Goal: Task Accomplishment & Management: Manage account settings

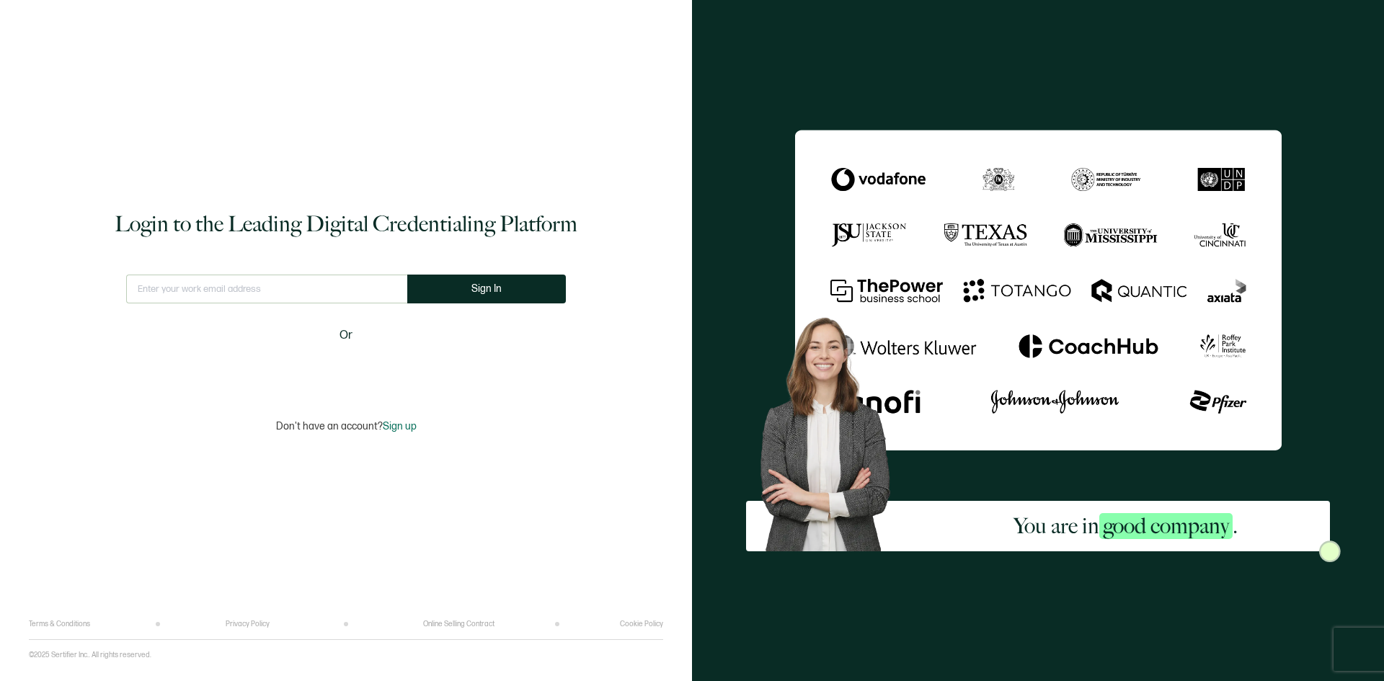
click at [324, 286] on input "text" at bounding box center [266, 289] width 281 height 29
type input "[EMAIL_ADDRESS][DOMAIN_NAME]"
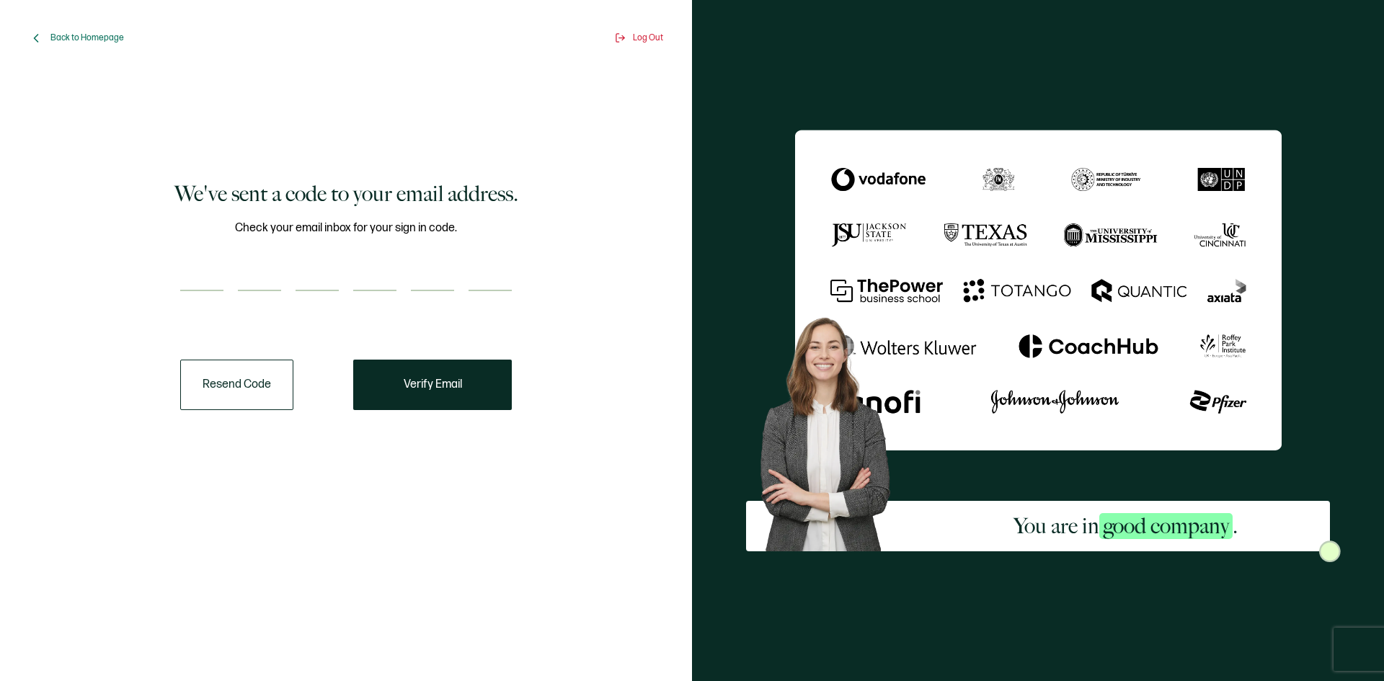
click at [311, 267] on input "number" at bounding box center [317, 276] width 43 height 29
paste input "7"
type input "7"
type input "0"
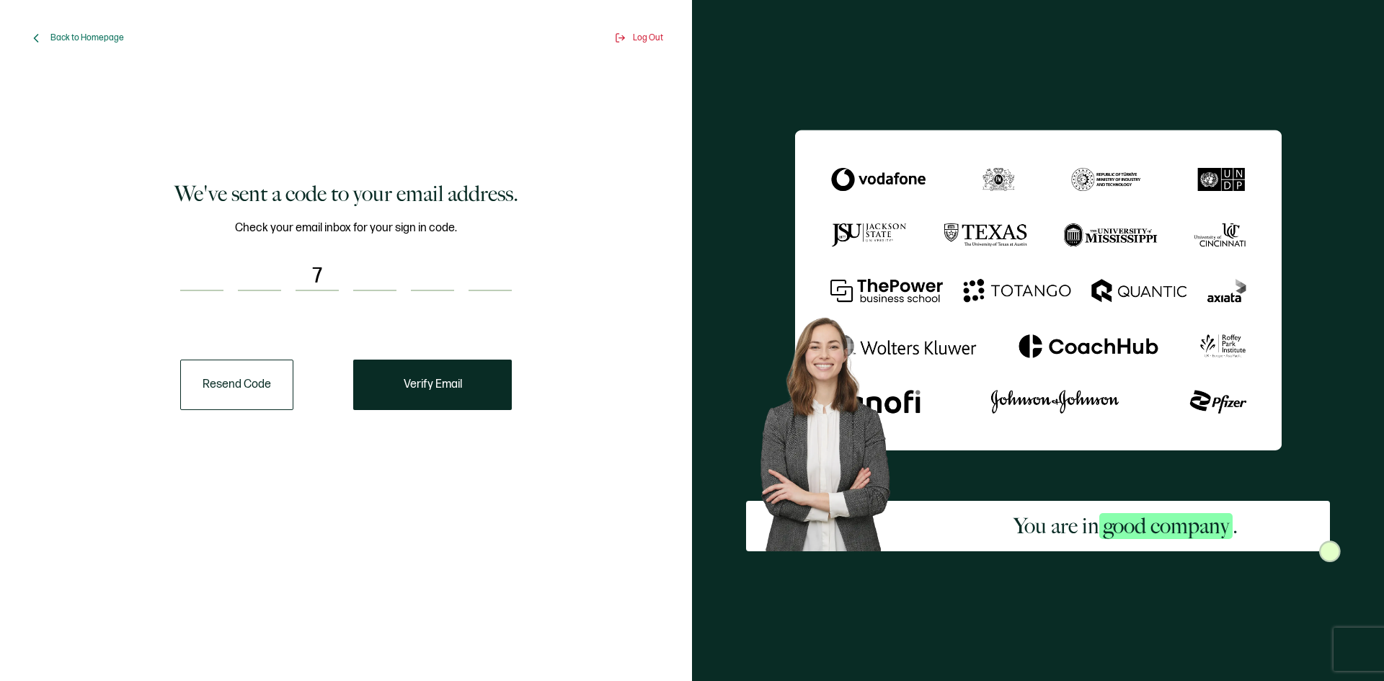
type input "2"
click at [230, 265] on div "7 0 0 2" at bounding box center [346, 276] width 332 height 29
click at [213, 283] on input "number" at bounding box center [201, 276] width 43 height 29
paste input "7"
type input "7"
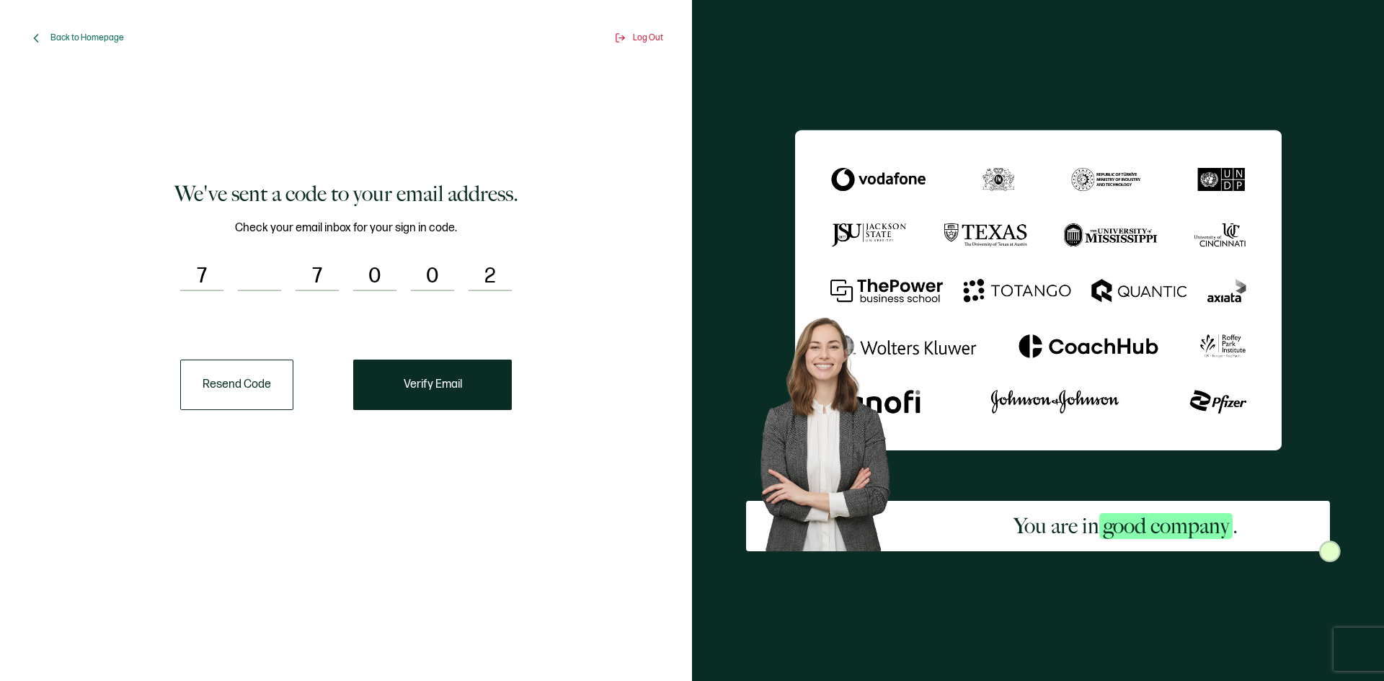
type input "0"
type input "3"
type input "4"
click at [451, 377] on button "Verify Email" at bounding box center [432, 385] width 159 height 50
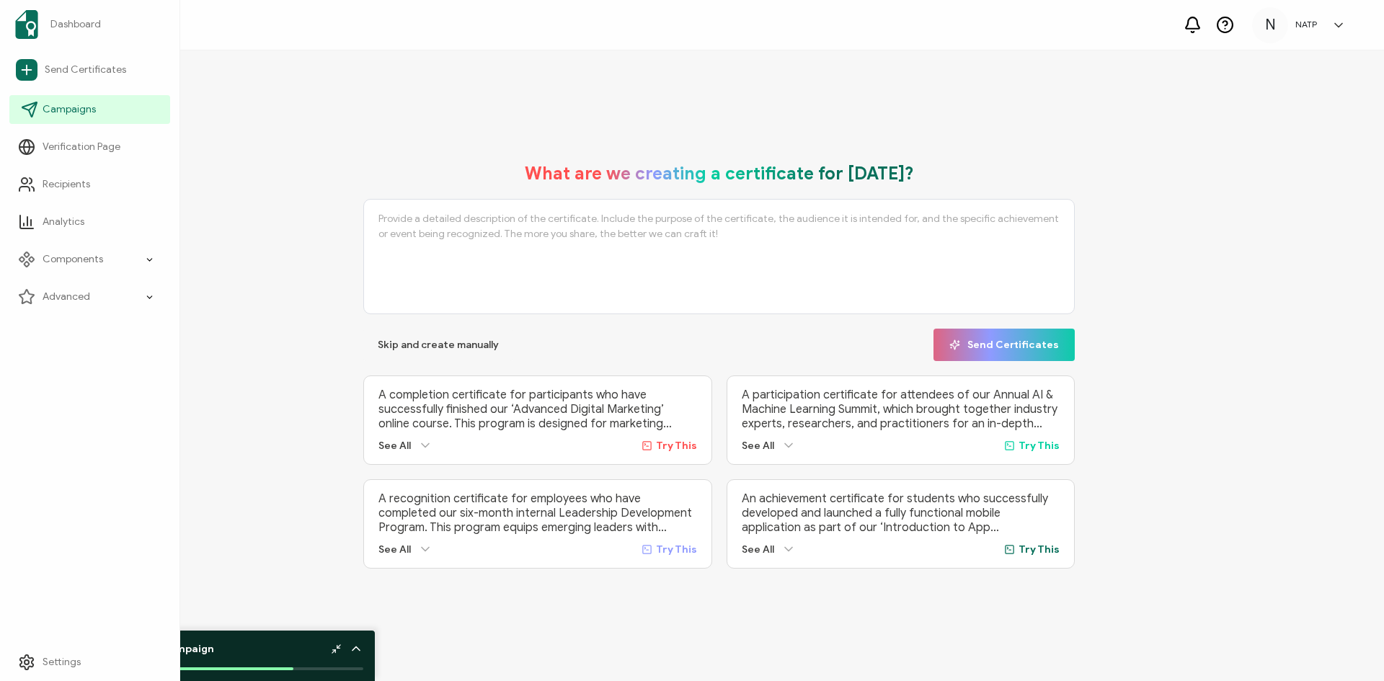
click at [59, 118] on link "Campaigns" at bounding box center [89, 109] width 161 height 29
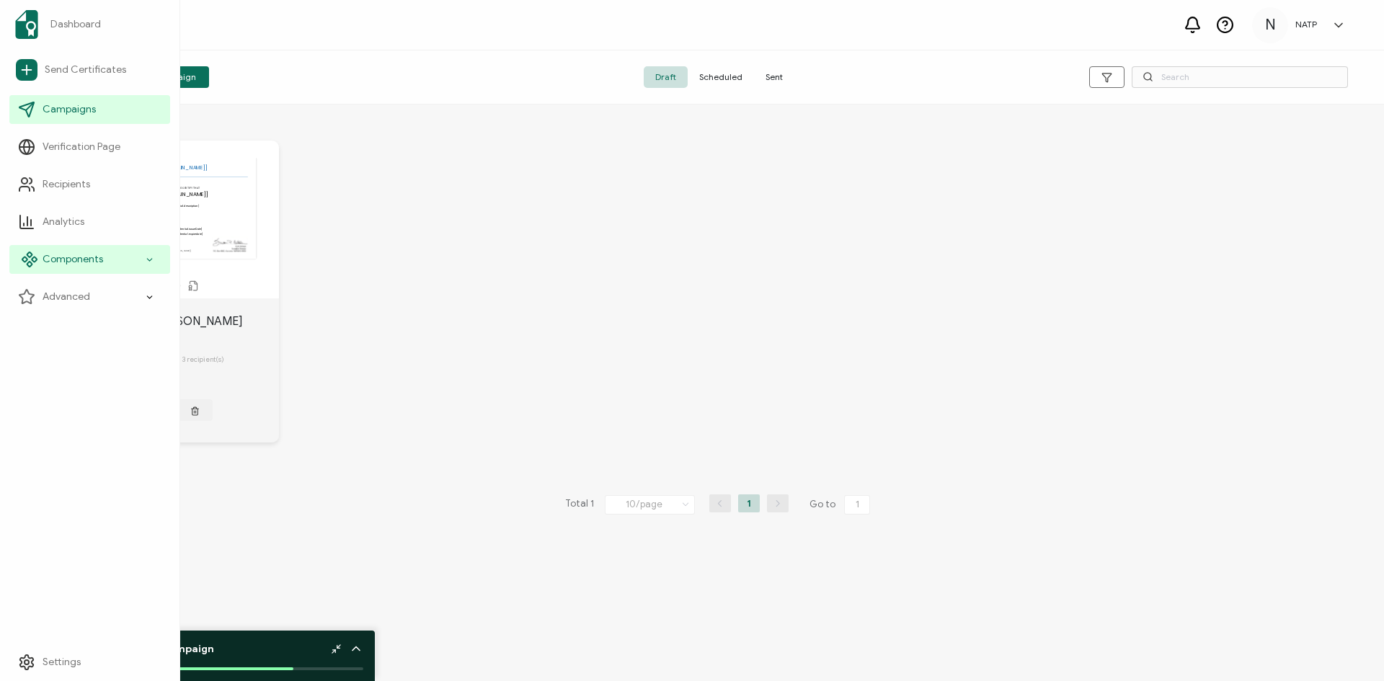
click at [150, 265] on icon at bounding box center [149, 260] width 9 height 17
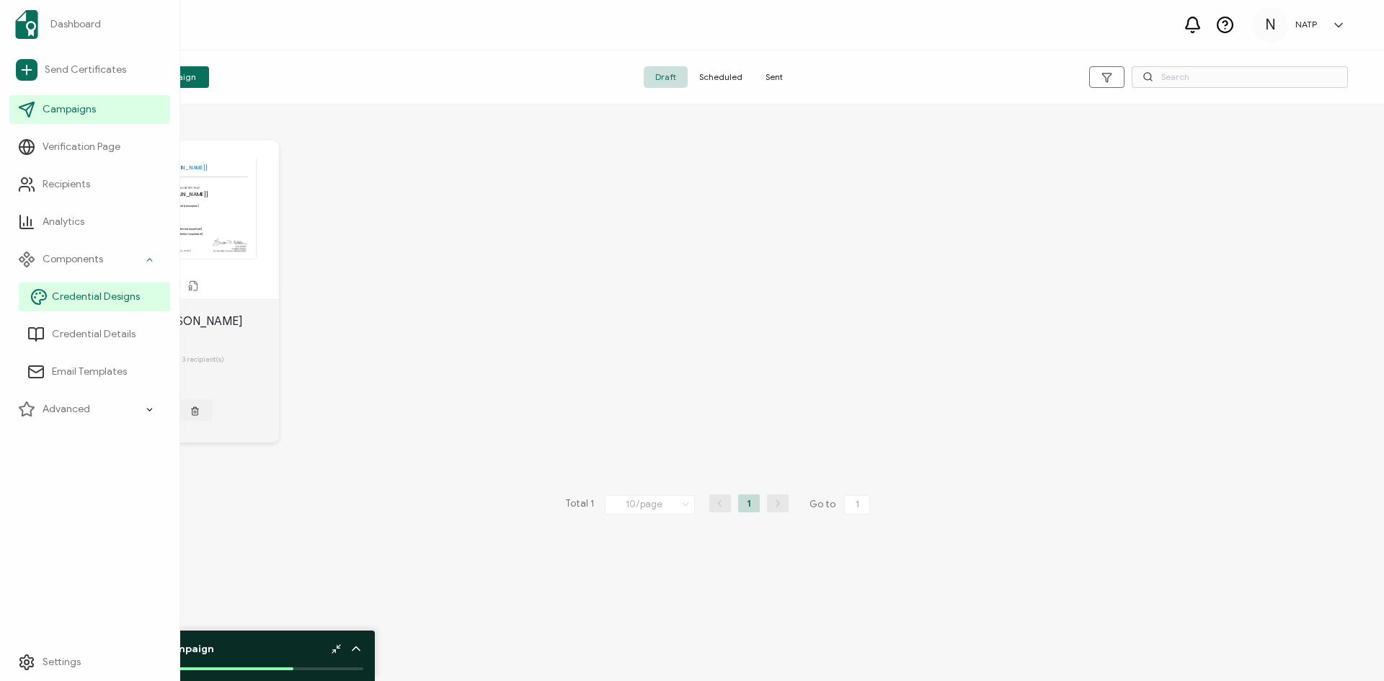
click at [123, 301] on span "Credential Designs" at bounding box center [96, 297] width 88 height 14
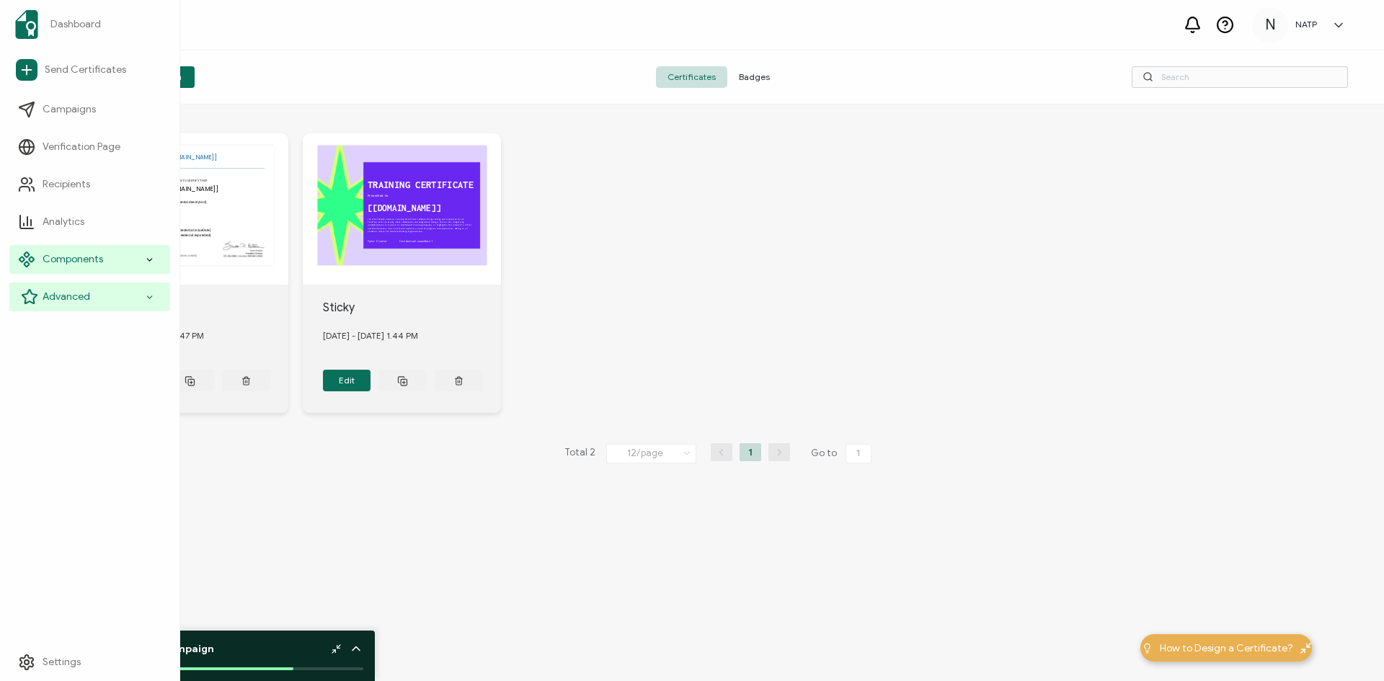
click at [149, 297] on icon at bounding box center [149, 297] width 5 height 2
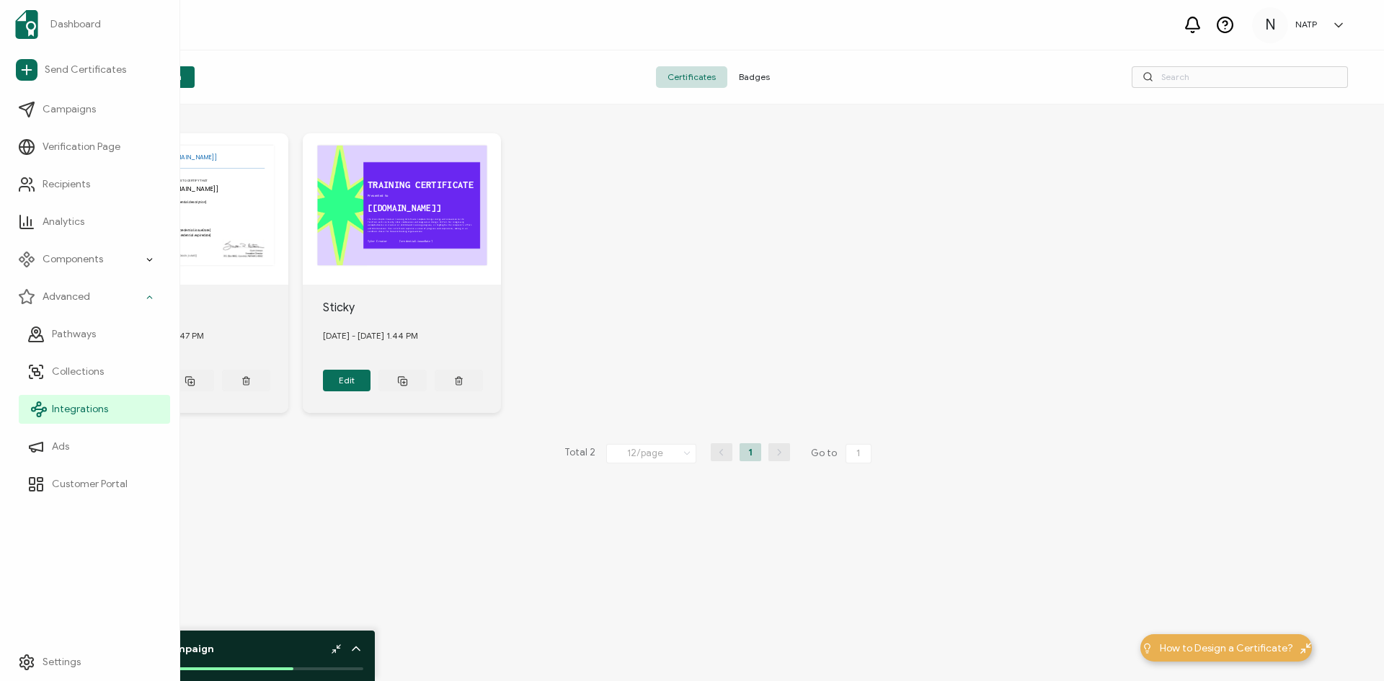
click at [108, 404] on link "Integrations" at bounding box center [94, 409] width 151 height 29
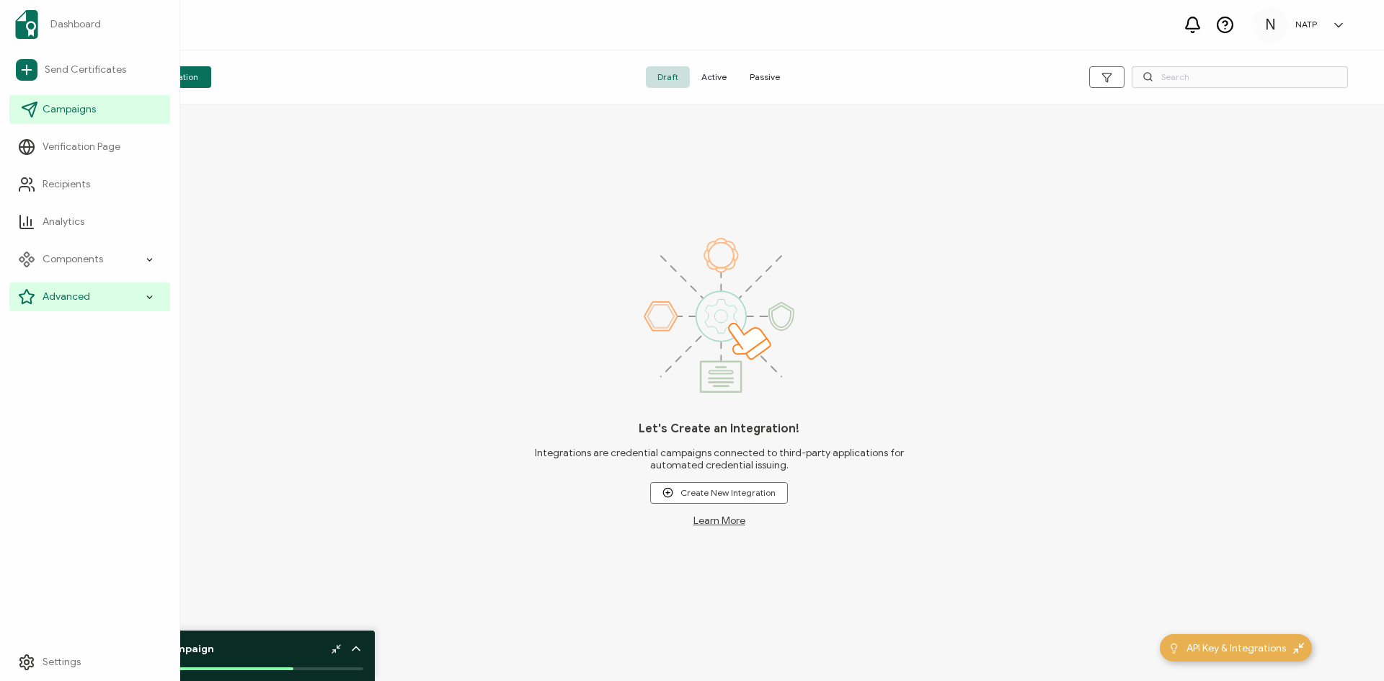
click at [76, 117] on link "Campaigns" at bounding box center [89, 109] width 161 height 29
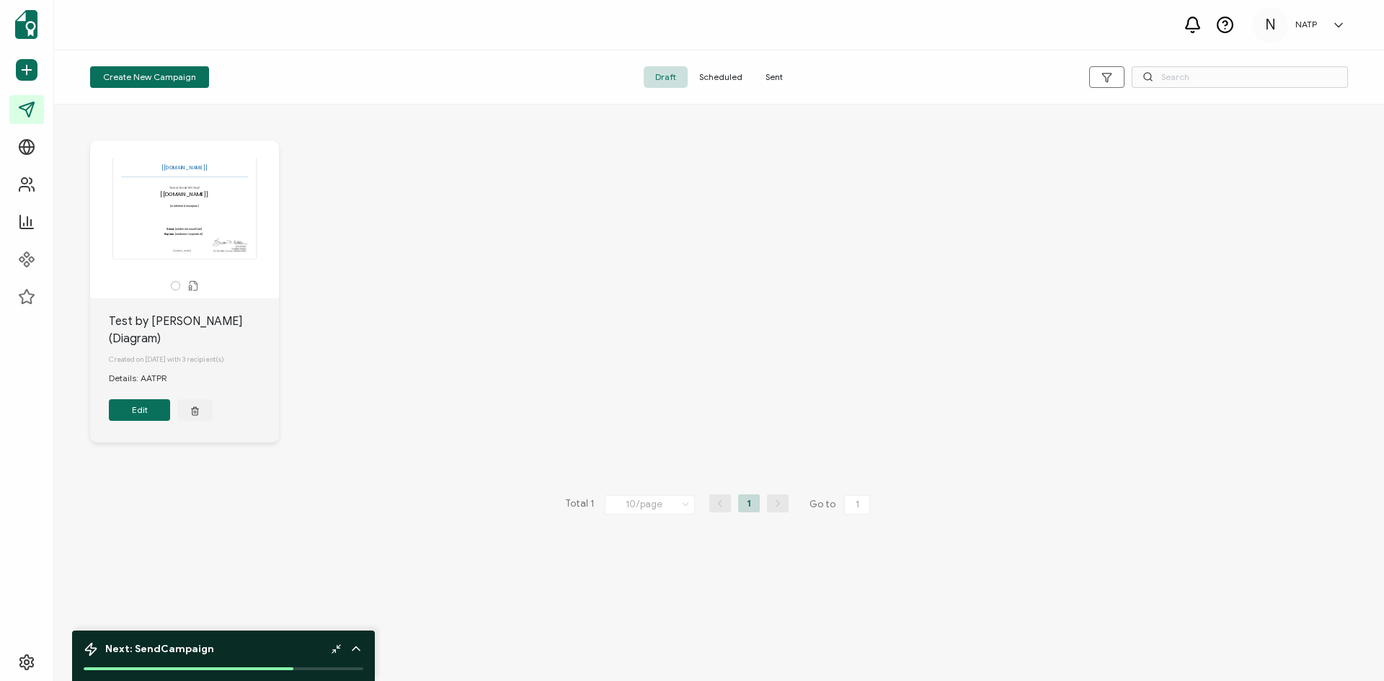
click at [154, 330] on div "Test by [PERSON_NAME] (Diagram)" at bounding box center [194, 330] width 170 height 35
click at [149, 404] on button "Edit" at bounding box center [139, 410] width 61 height 22
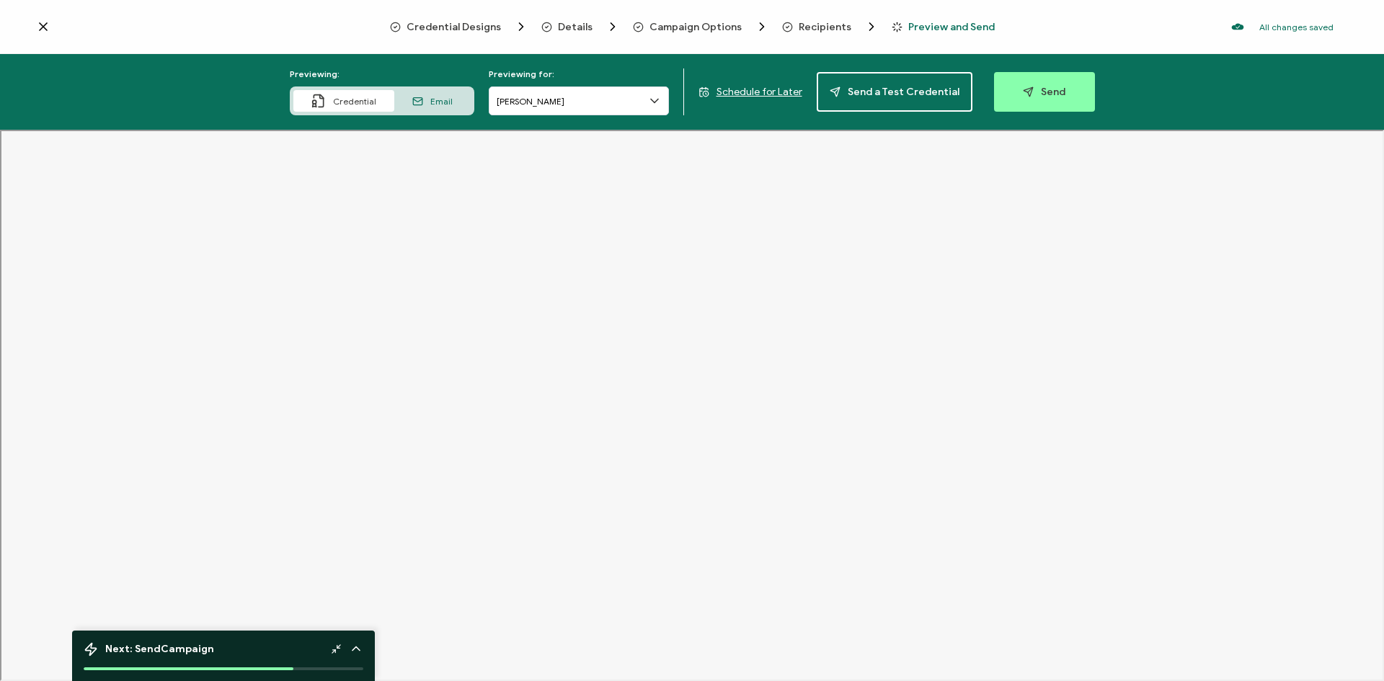
click at [360, 650] on icon at bounding box center [356, 649] width 7 height 4
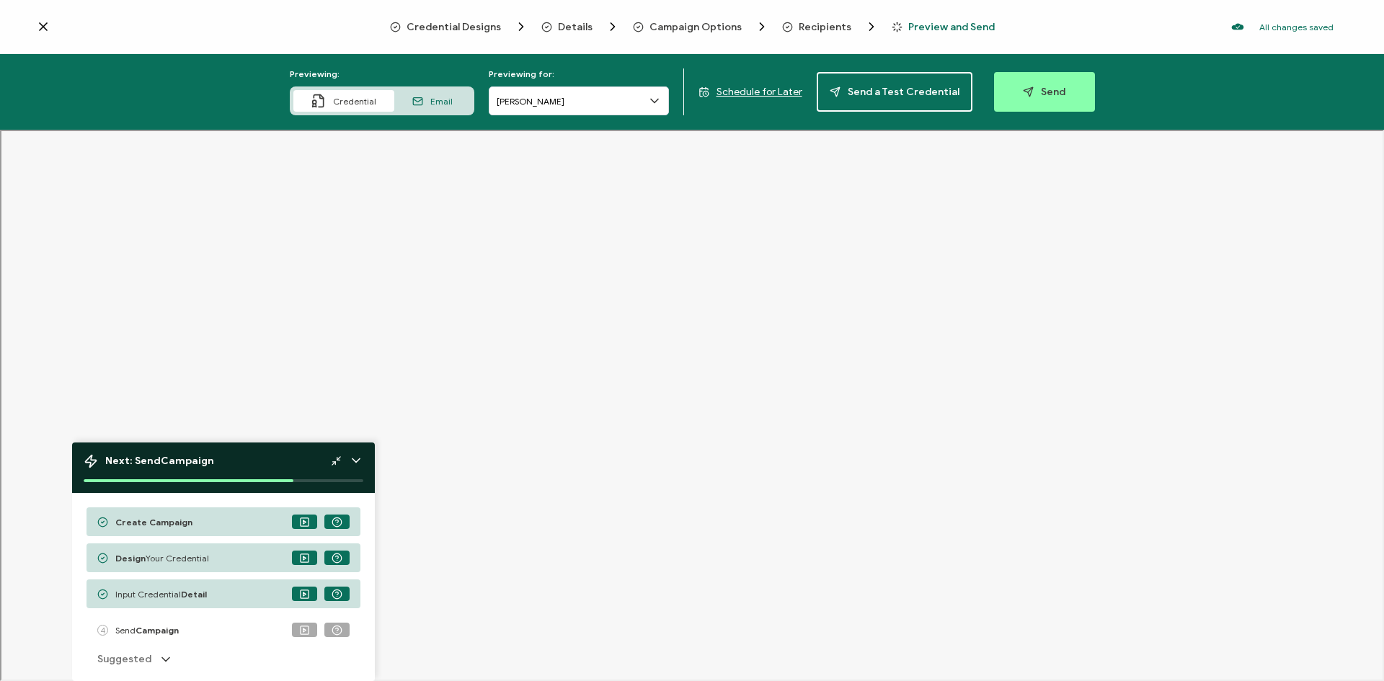
click at [358, 464] on icon at bounding box center [356, 461] width 14 height 14
